Goal: Navigation & Orientation: Find specific page/section

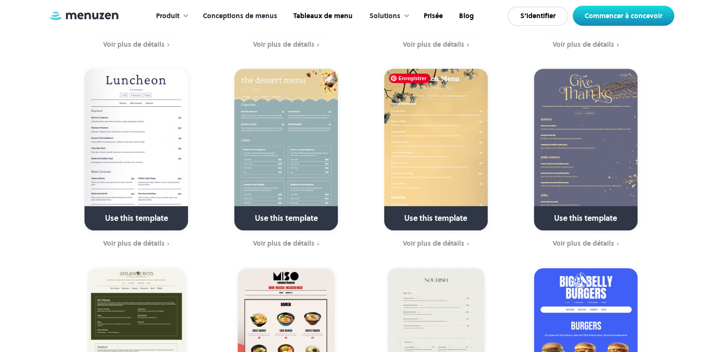
scroll to position [461, 0]
